Goal: Transaction & Acquisition: Purchase product/service

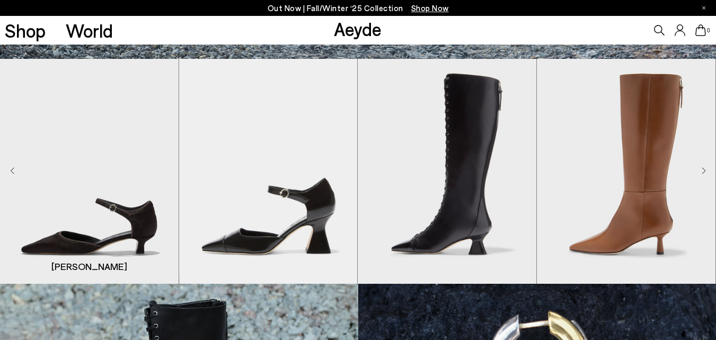
scroll to position [318, 0]
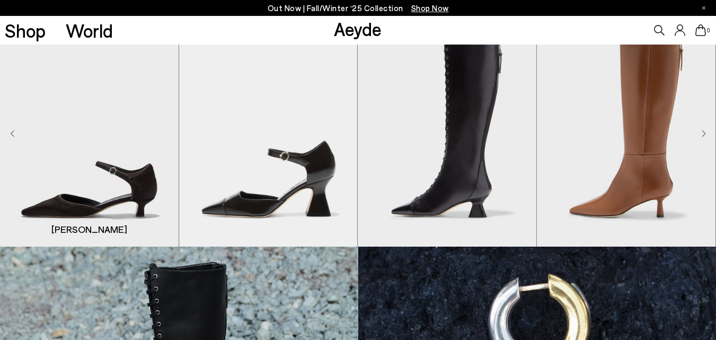
click at [97, 197] on img "1 / 8" at bounding box center [89, 134] width 179 height 225
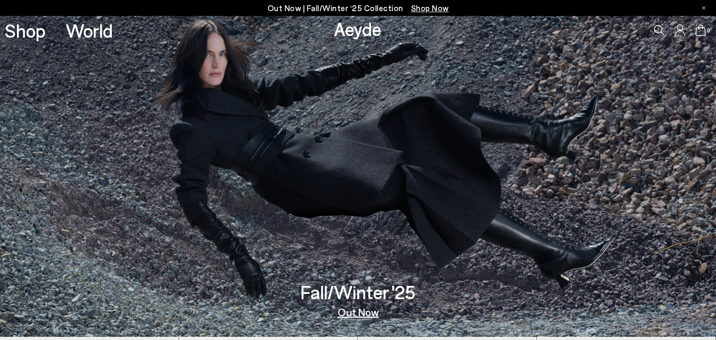
scroll to position [0, 0]
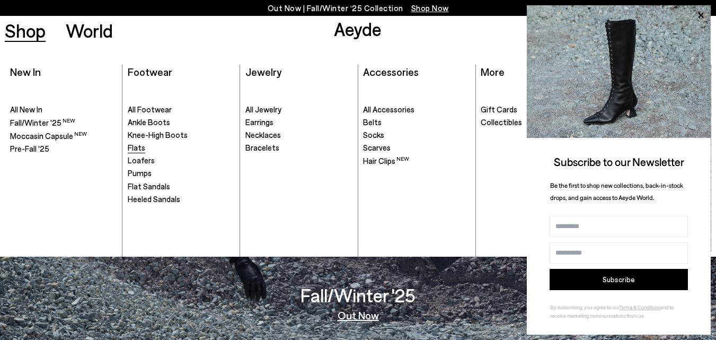
click at [136, 146] on span "Flats" at bounding box center [136, 148] width 17 height 10
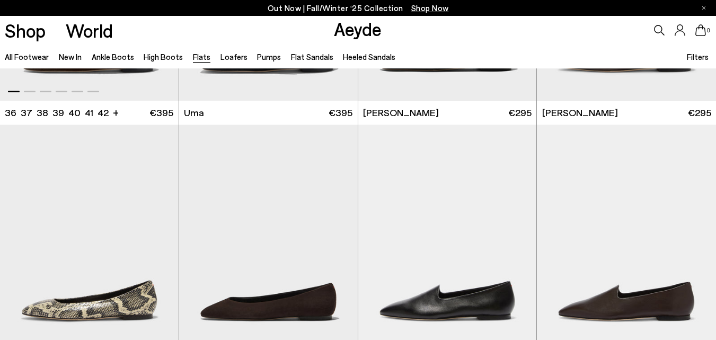
scroll to position [265, 0]
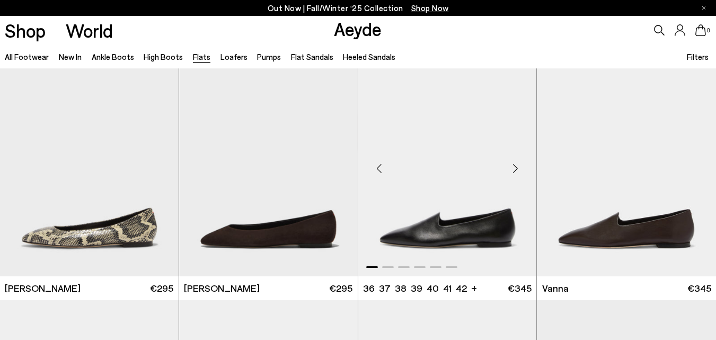
click at [441, 224] on img "1 / 6" at bounding box center [447, 164] width 179 height 225
click at [272, 238] on img "1 / 6" at bounding box center [268, 164] width 179 height 225
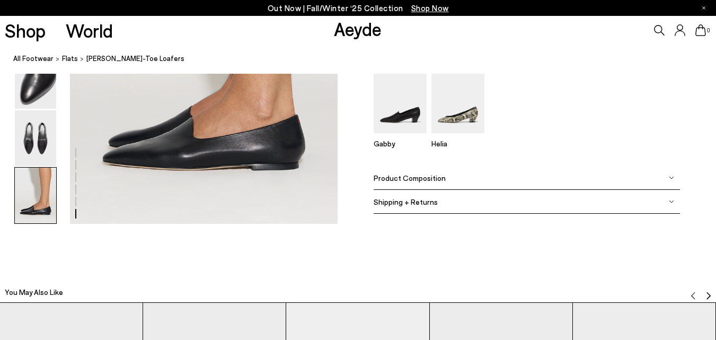
scroll to position [1907, 0]
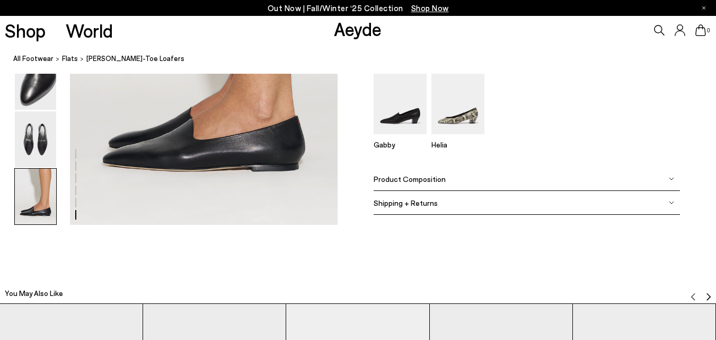
click at [430, 178] on span "Product Composition" at bounding box center [409, 178] width 72 height 9
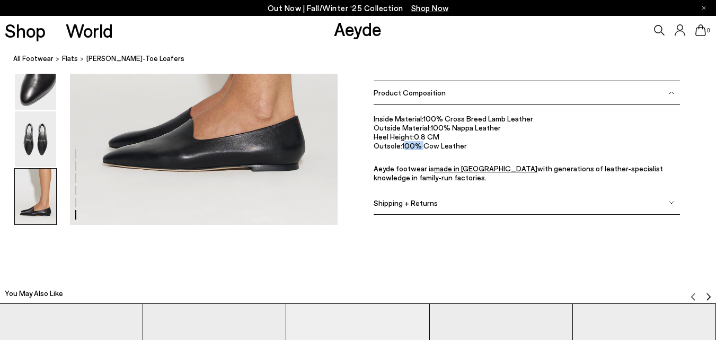
drag, startPoint x: 406, startPoint y: 147, endPoint x: 424, endPoint y: 147, distance: 18.5
click at [424, 147] on li "Outsole: 100% Cow Leather" at bounding box center [526, 145] width 307 height 9
click at [445, 149] on li "Outsole: 100% Cow Leather" at bounding box center [526, 145] width 307 height 9
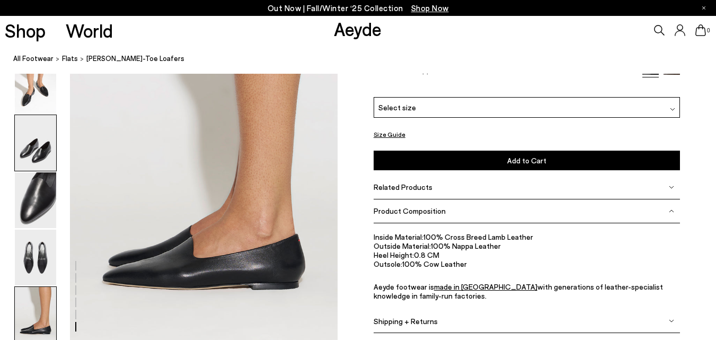
scroll to position [1801, 0]
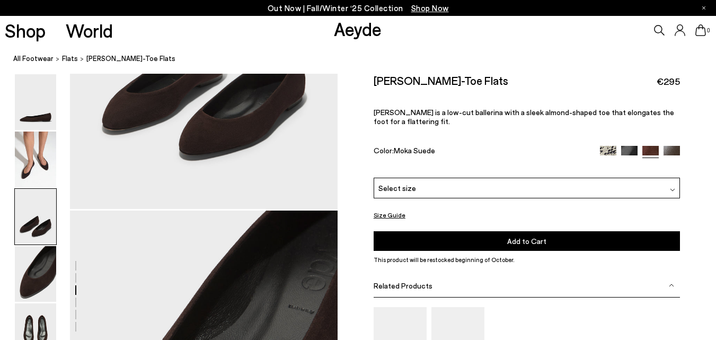
scroll to position [901, 0]
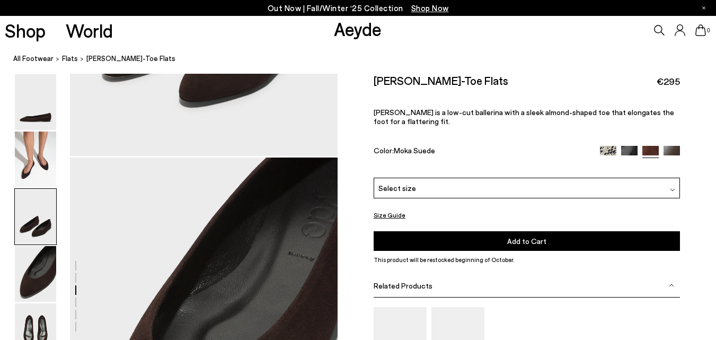
click at [407, 283] on span "Related Products" at bounding box center [402, 285] width 59 height 9
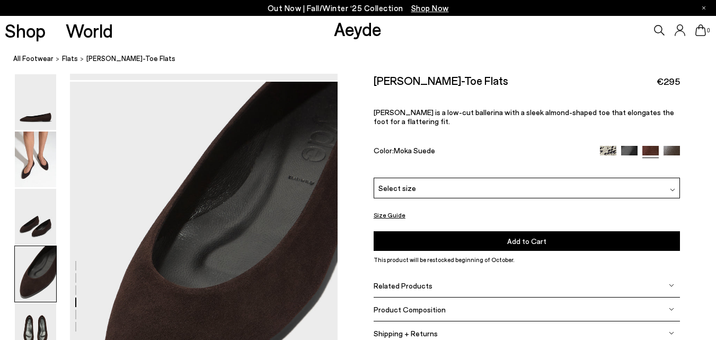
scroll to position [1007, 0]
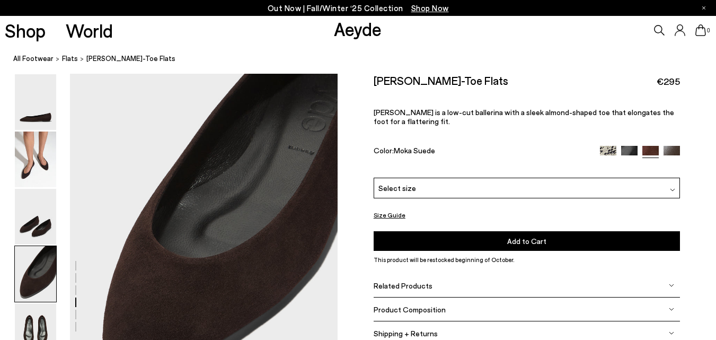
click at [431, 307] on span "Product Composition" at bounding box center [409, 309] width 72 height 9
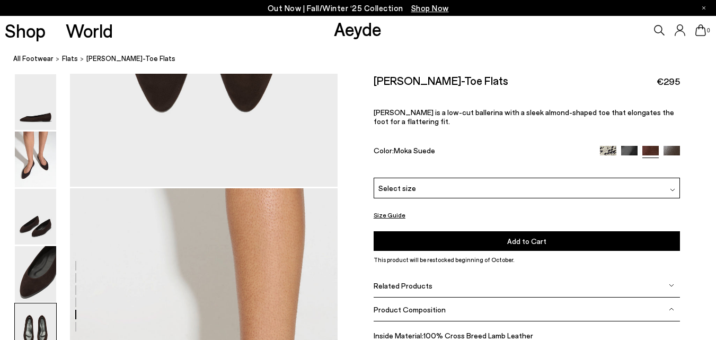
scroll to position [1593, 0]
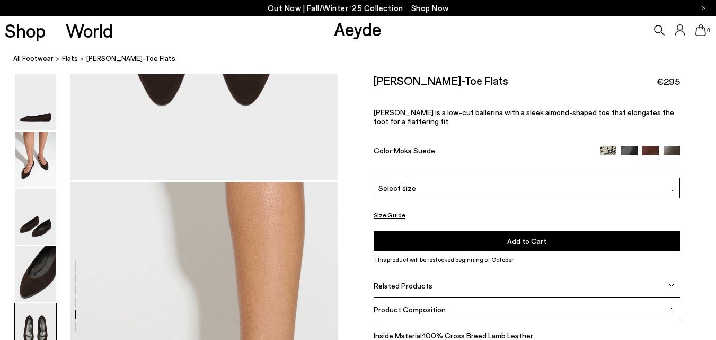
drag, startPoint x: 506, startPoint y: 260, endPoint x: 504, endPoint y: 227, distance: 33.4
click at [504, 227] on div "Ellie Suede Almond-Toe Flats €295 Ellie is a low-cut ballerina with a sleek alm…" at bounding box center [526, 174] width 307 height 200
click at [697, 265] on div "Size Guide Shoes Belt Fit: For those in between sizes or with narrow feet, —rec…" at bounding box center [526, 278] width 378 height 409
click at [672, 310] on img at bounding box center [671, 308] width 5 height 5
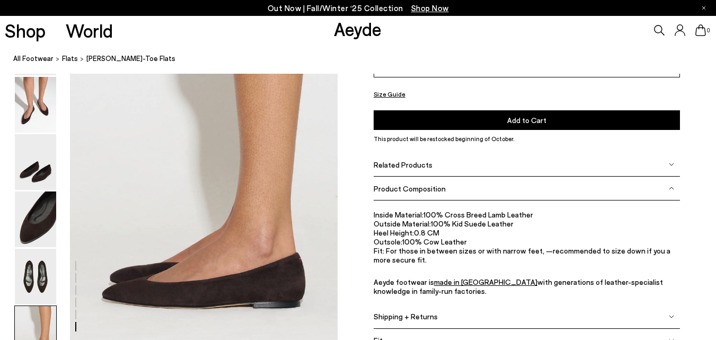
scroll to position [1796, 0]
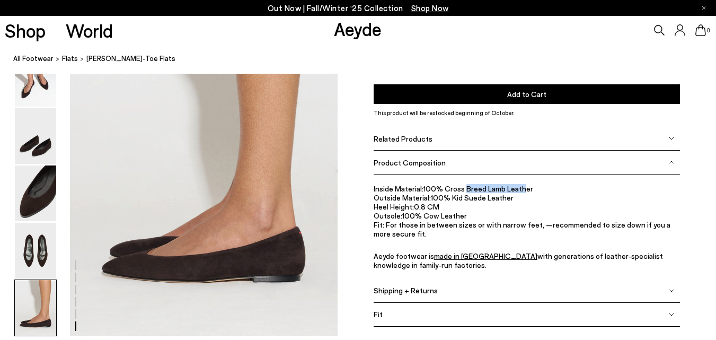
drag, startPoint x: 462, startPoint y: 188, endPoint x: 520, endPoint y: 189, distance: 58.3
click at [520, 189] on li "Inside Material: 100% Cross Breed Lamb Leather" at bounding box center [526, 187] width 307 height 9
click at [530, 191] on li "Inside Material: 100% Cross Breed Lamb Leather" at bounding box center [526, 187] width 307 height 9
